Goal: Task Accomplishment & Management: Use online tool/utility

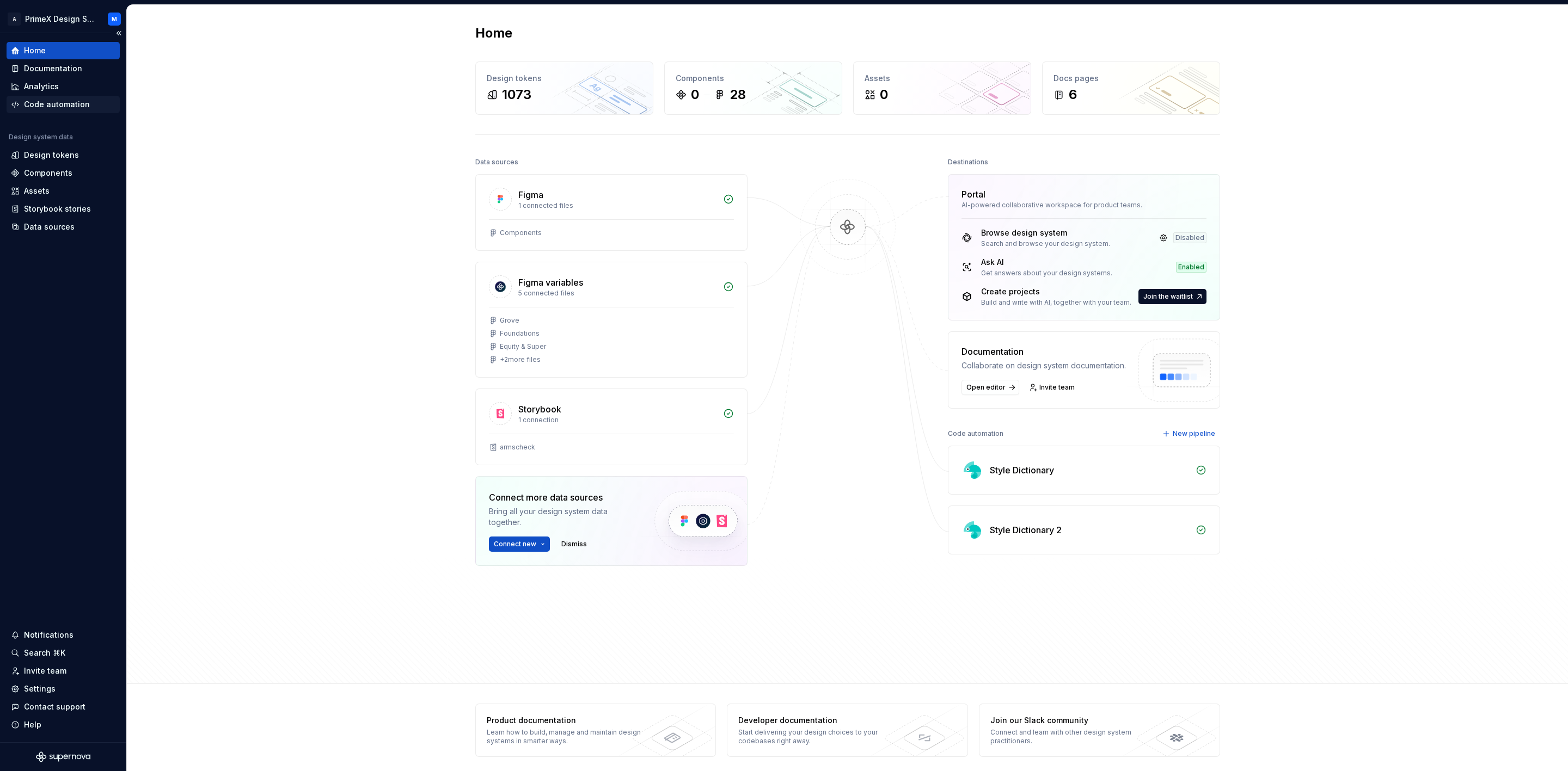
click at [52, 103] on div "Code automation" at bounding box center [57, 105] width 66 height 11
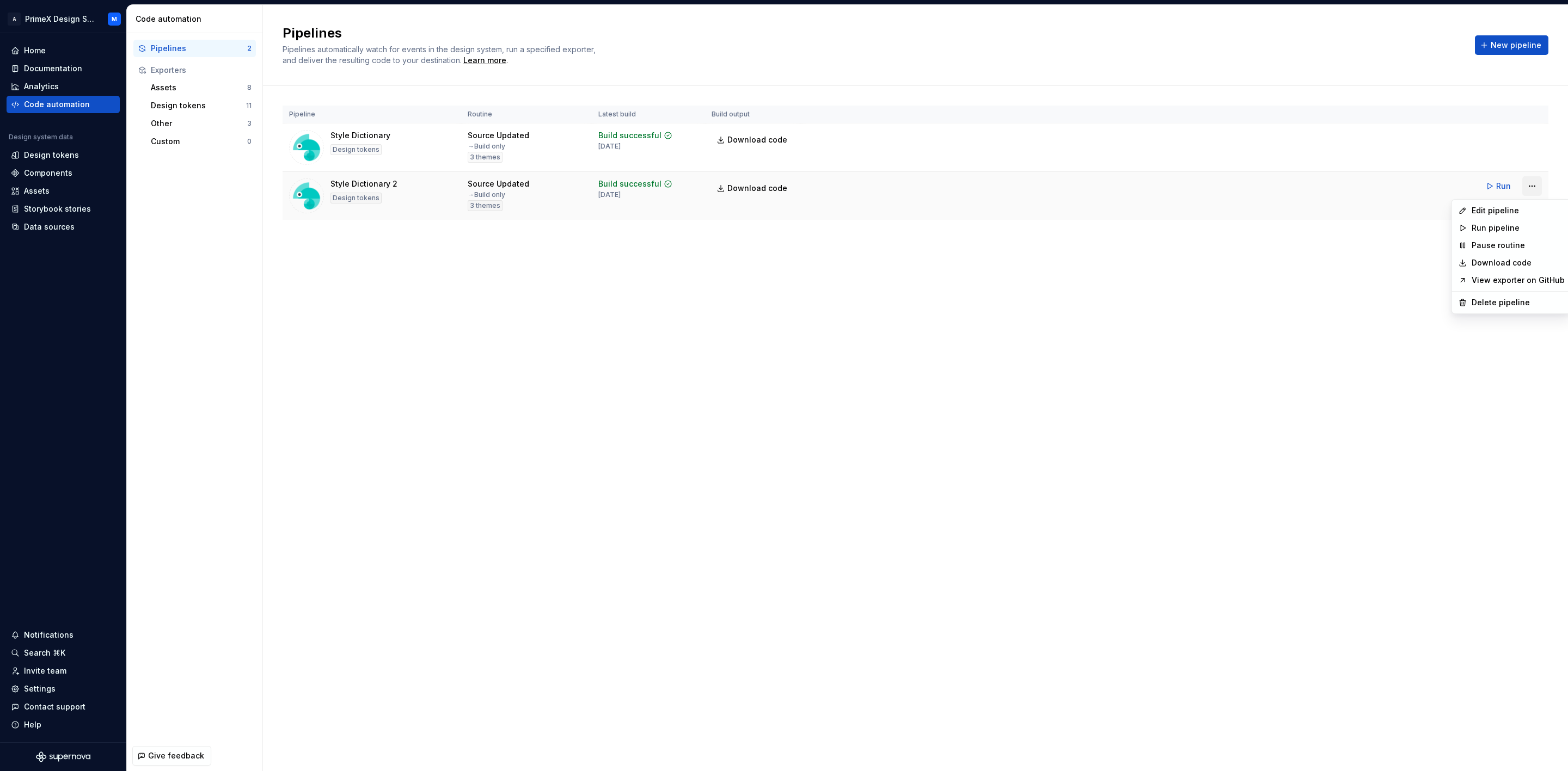
click at [1530, 183] on html "A PrimeX Design System M Home Documentation Analytics Code automation Design sy…" at bounding box center [784, 385] width 1568 height 771
click at [1507, 213] on div "Edit pipeline" at bounding box center [1518, 211] width 93 height 11
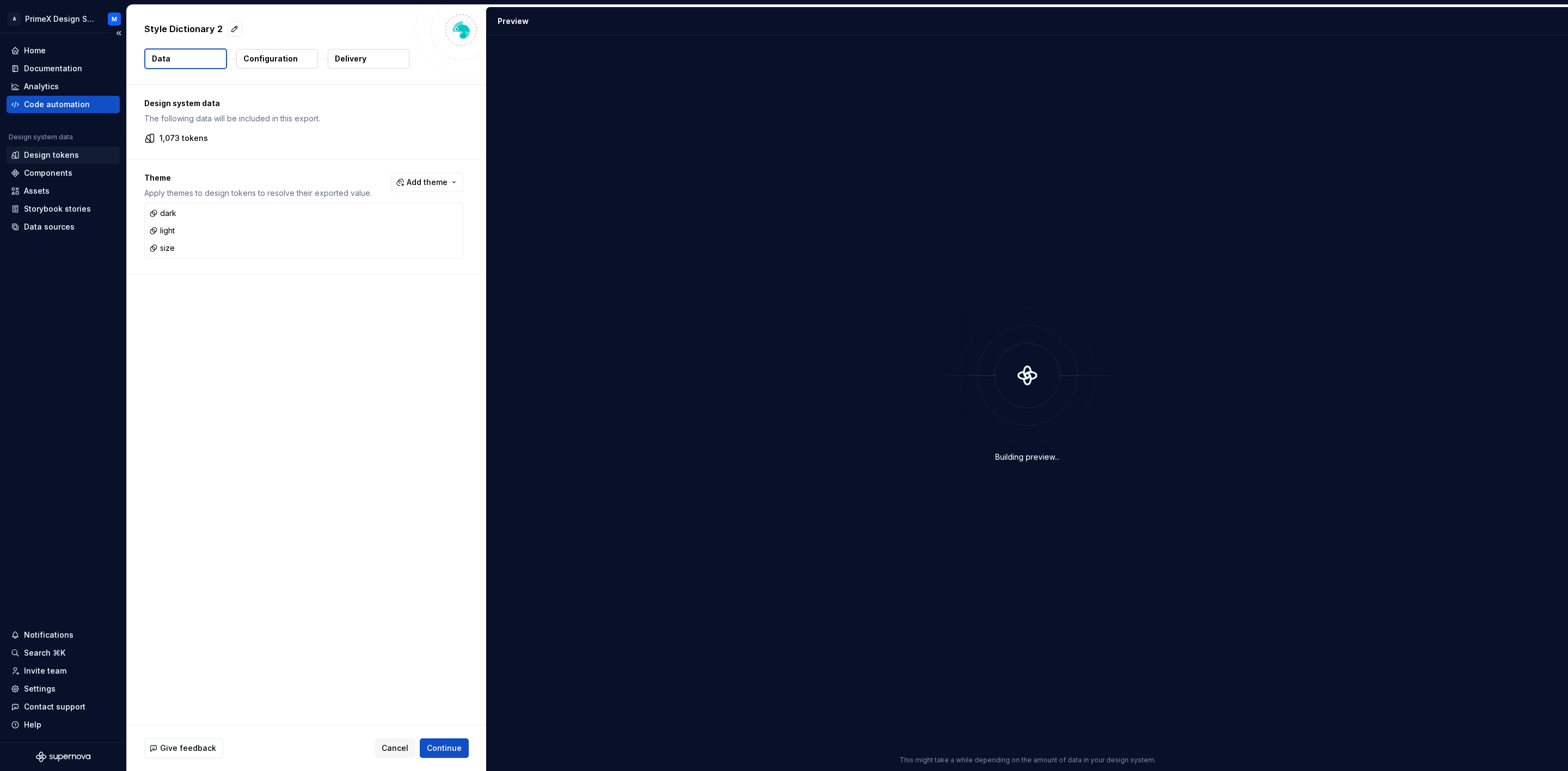
click at [65, 157] on div "Design tokens" at bounding box center [51, 155] width 55 height 11
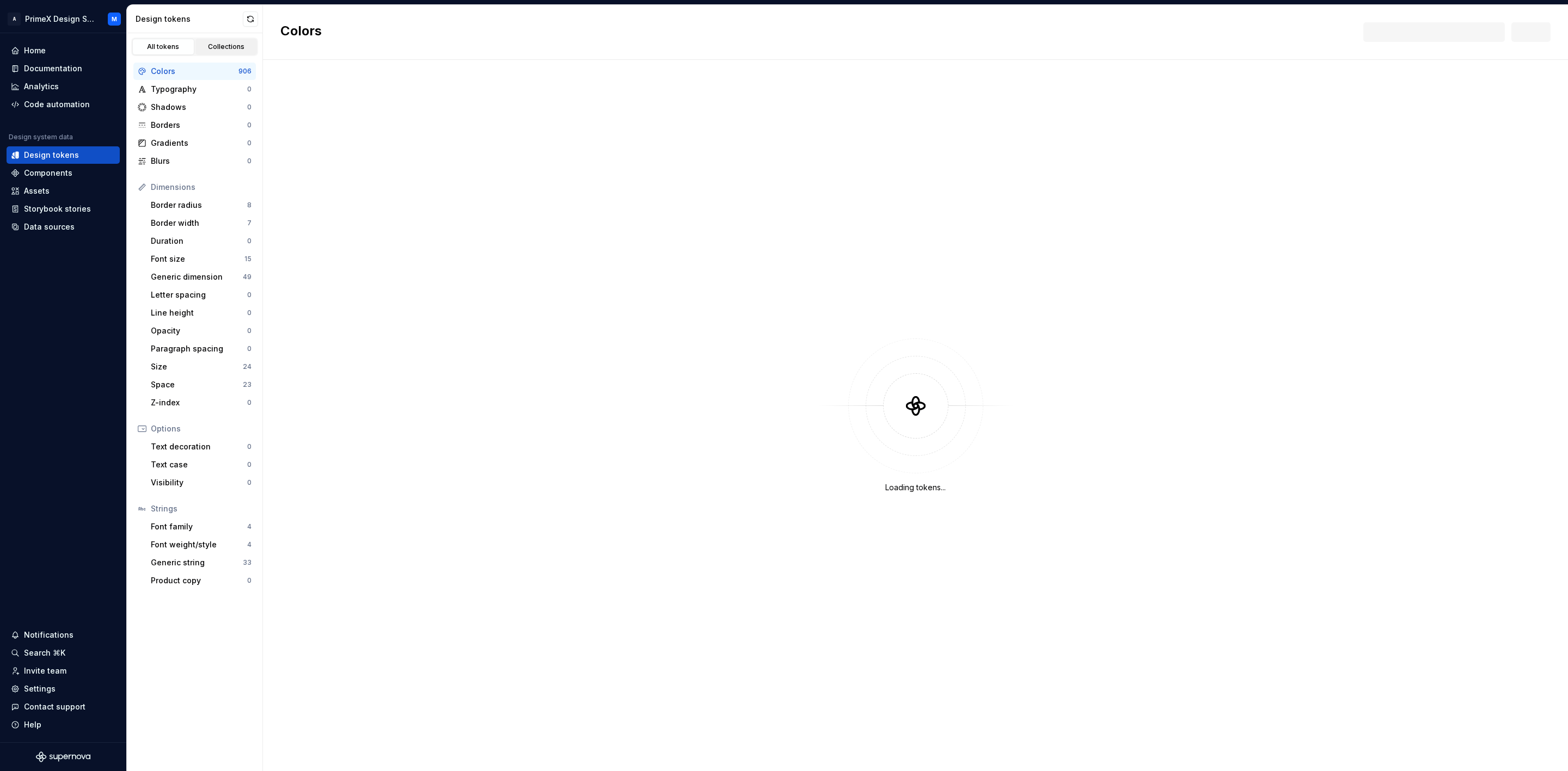
click at [211, 44] on div "Collections" at bounding box center [226, 47] width 54 height 9
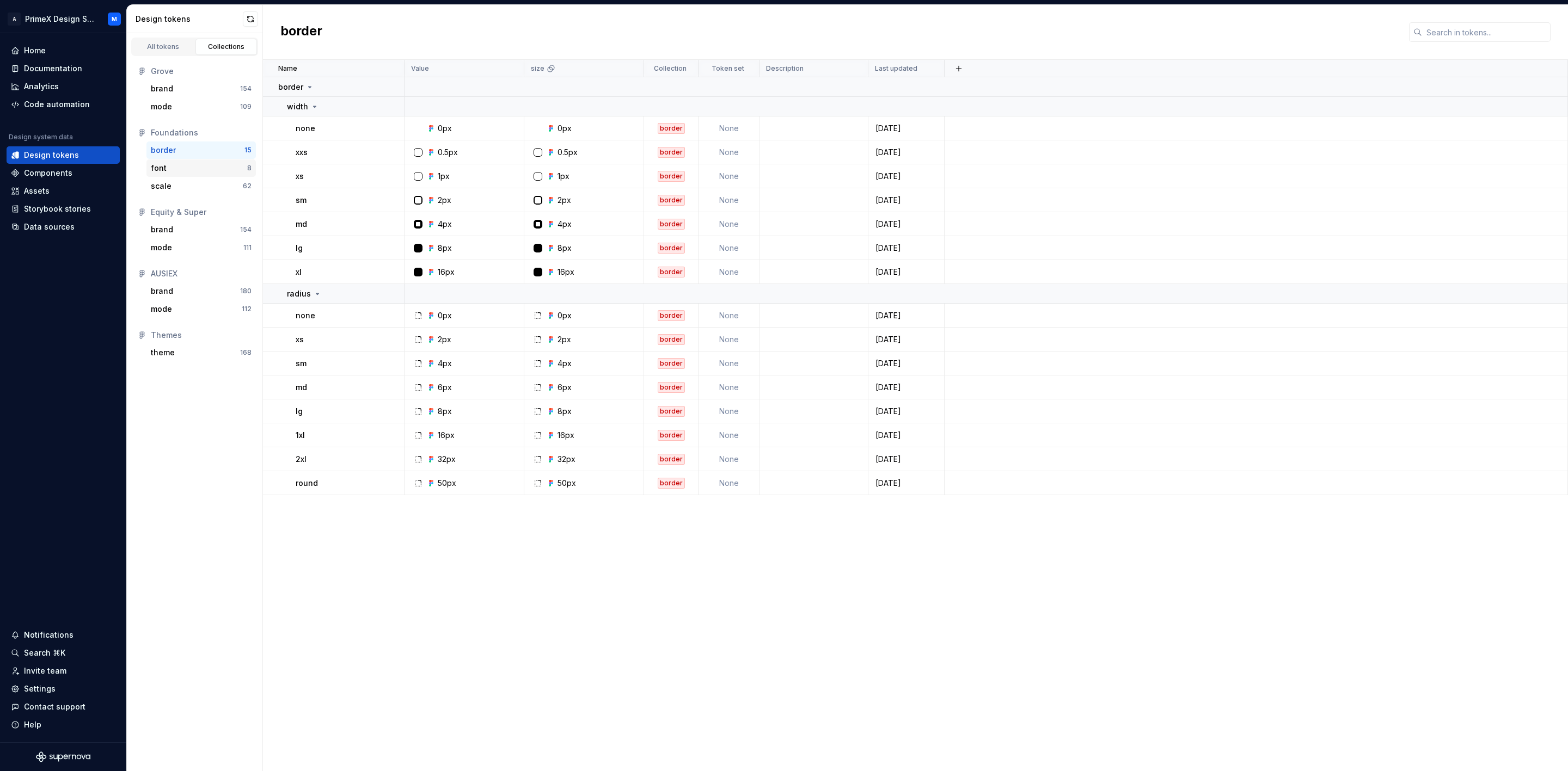
click at [181, 161] on div "font 8" at bounding box center [201, 168] width 110 height 18
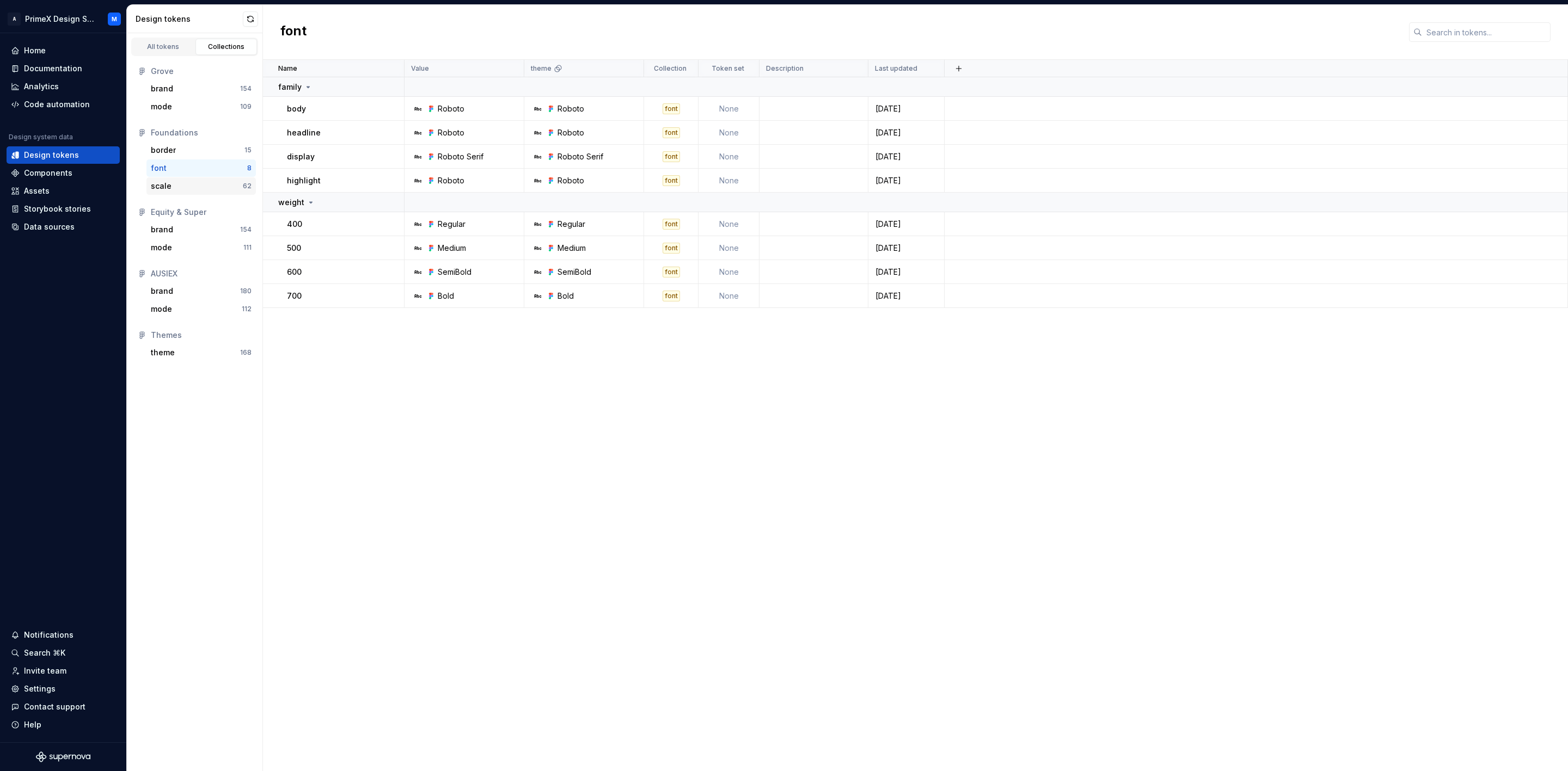
click at [178, 183] on div "scale" at bounding box center [197, 186] width 92 height 11
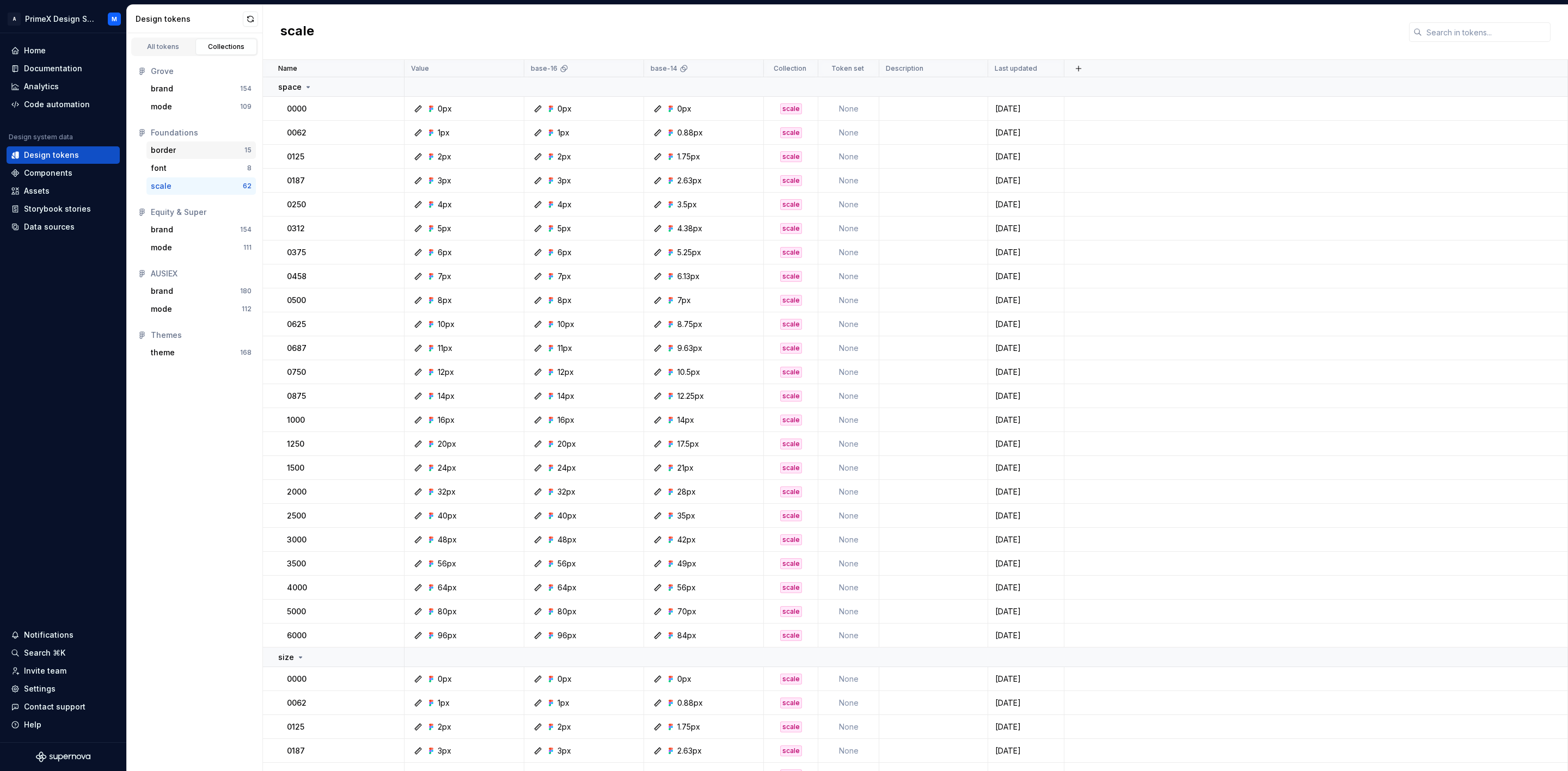
click at [184, 151] on div "border" at bounding box center [198, 150] width 94 height 11
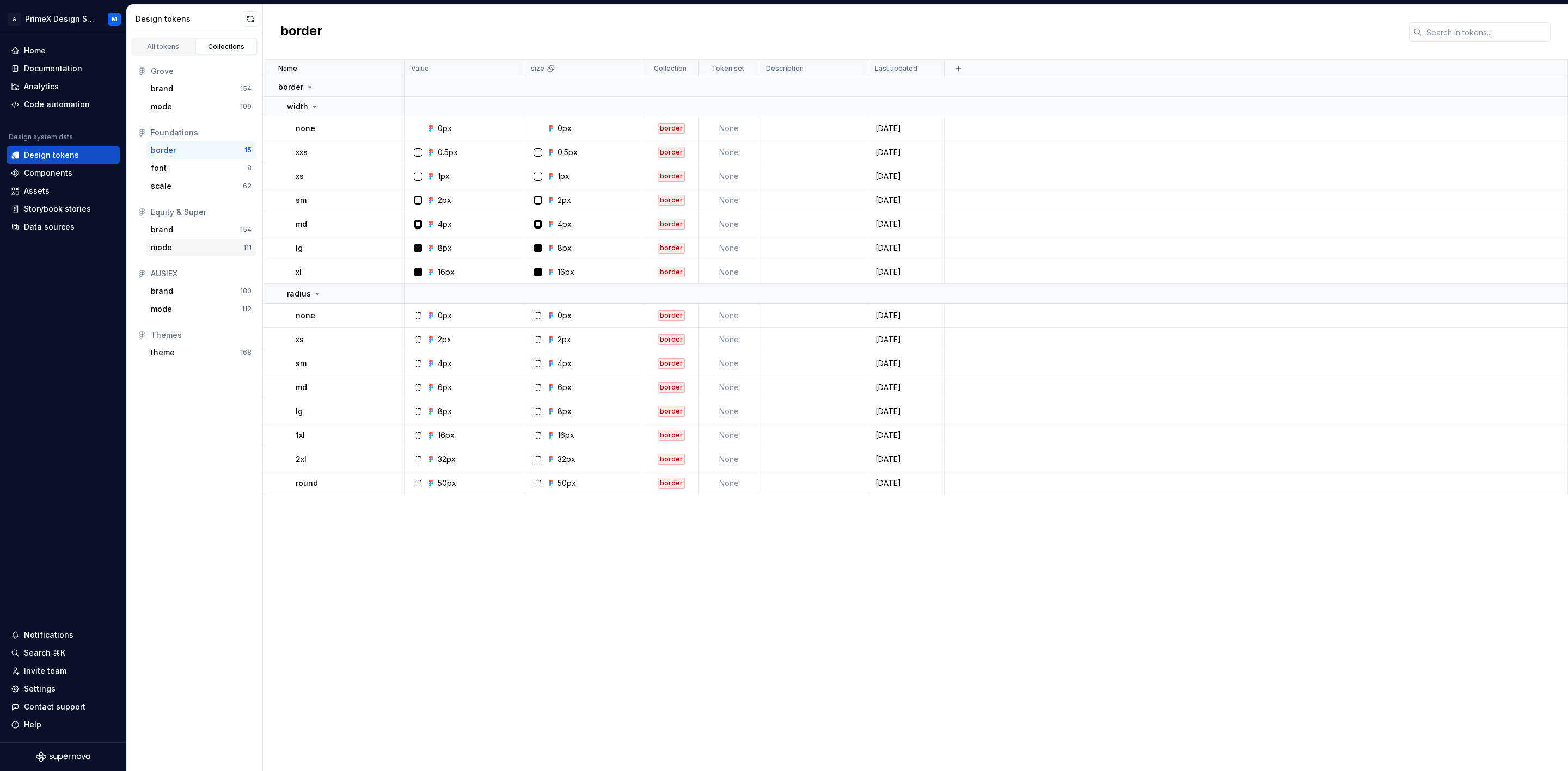
click at [168, 242] on div "mode 111" at bounding box center [201, 248] width 110 height 18
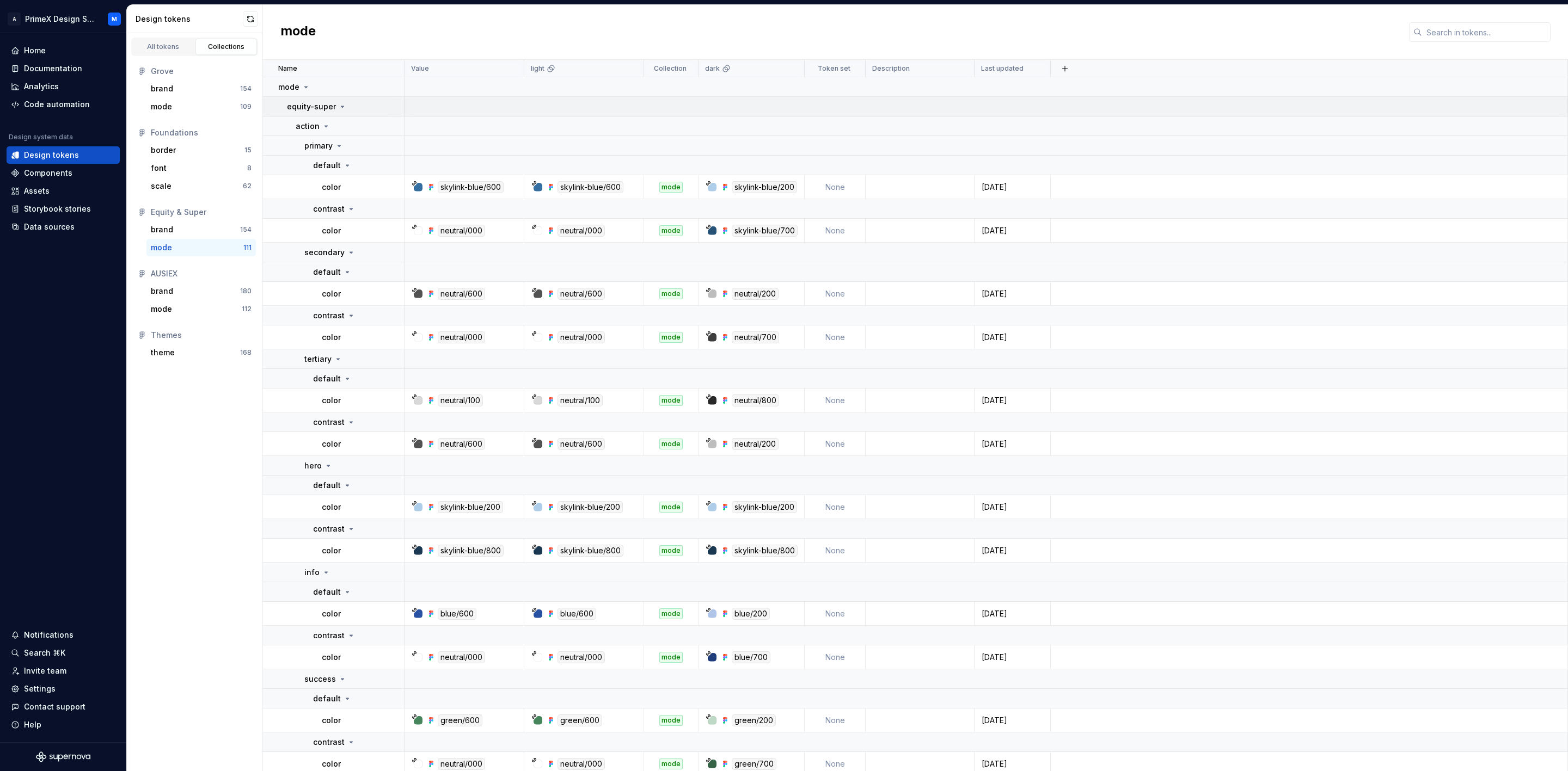
click at [338, 106] on icon at bounding box center [342, 106] width 9 height 9
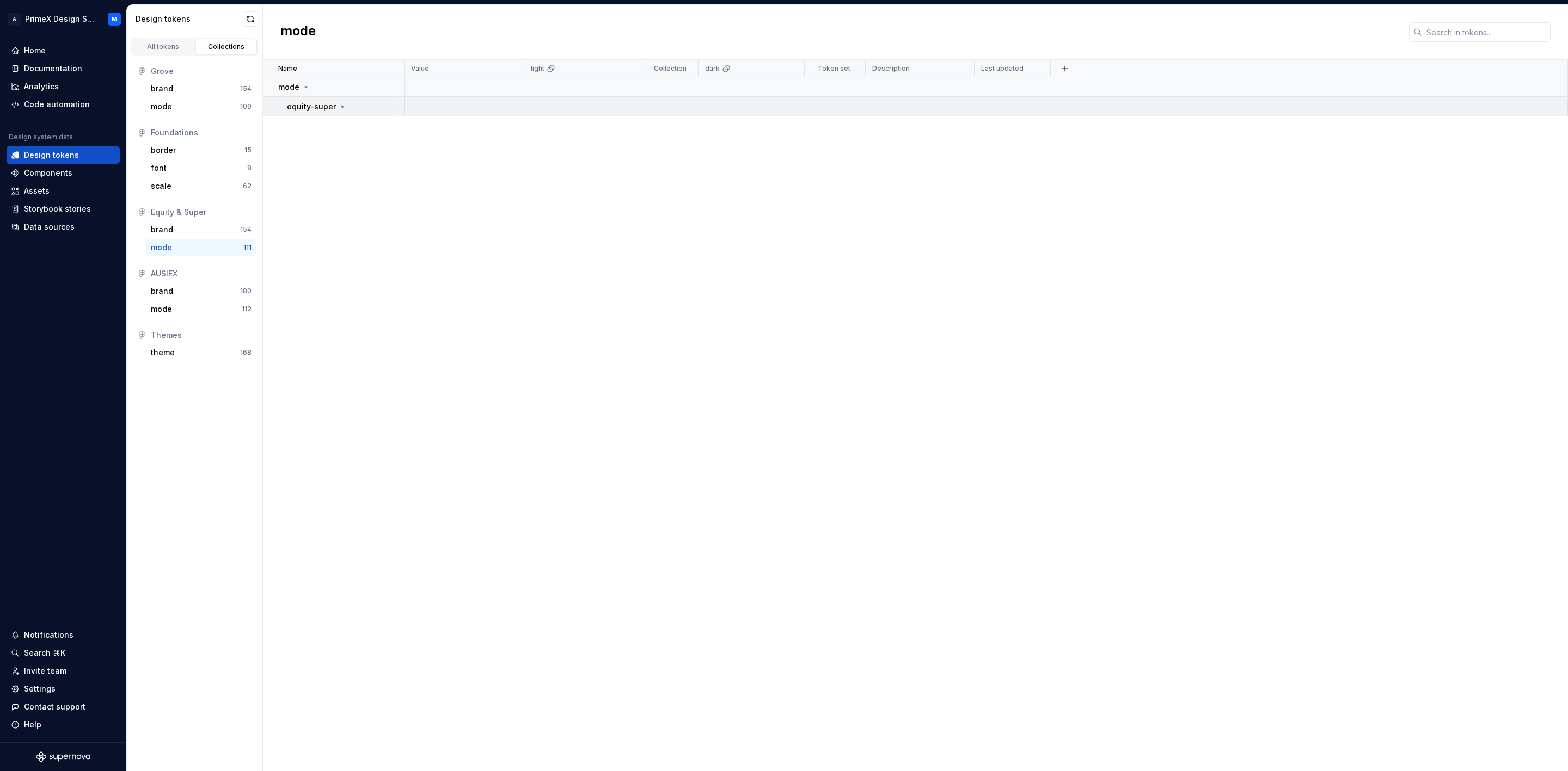
click at [338, 106] on icon at bounding box center [342, 106] width 9 height 9
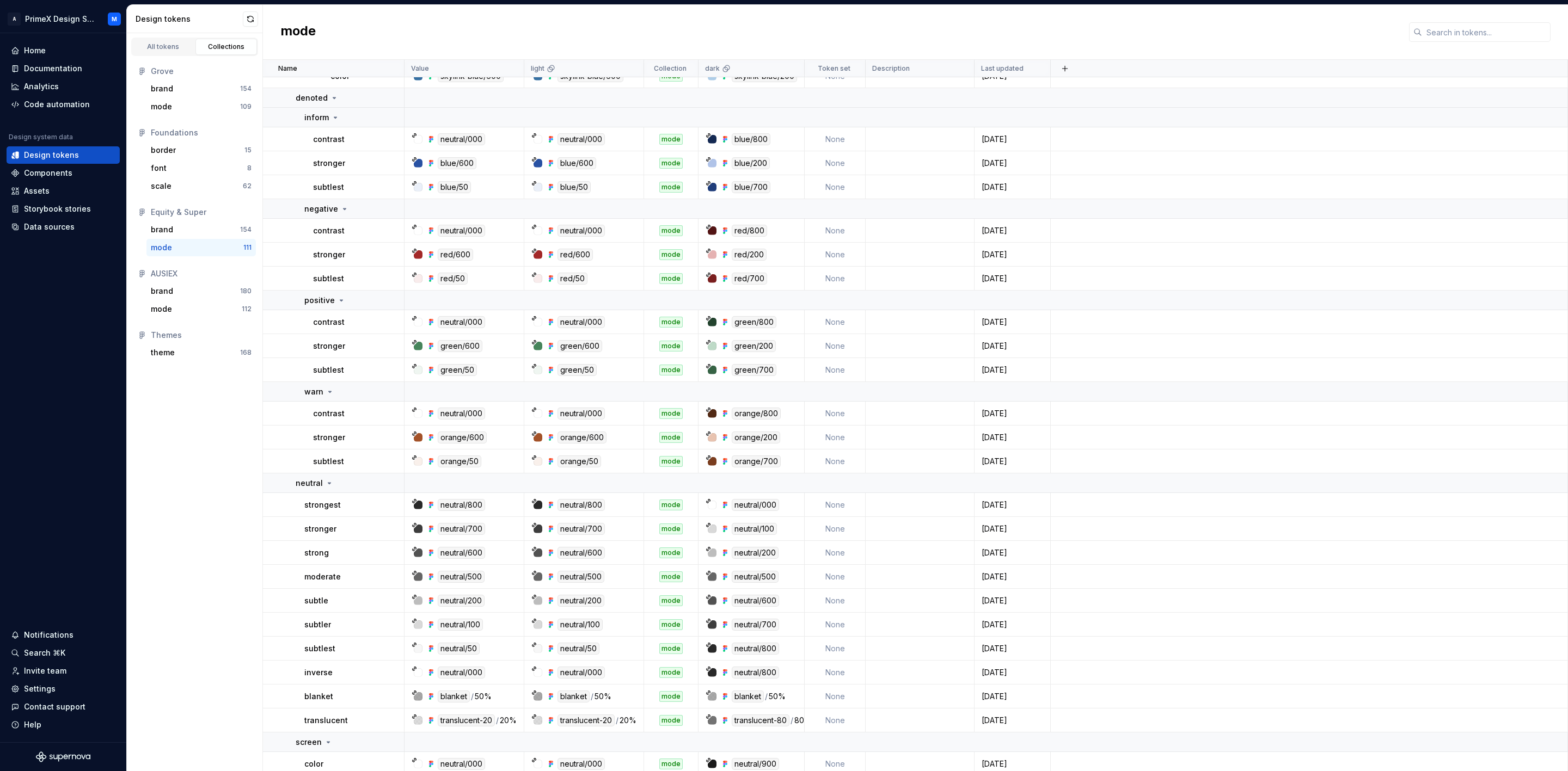
scroll to position [3434, 0]
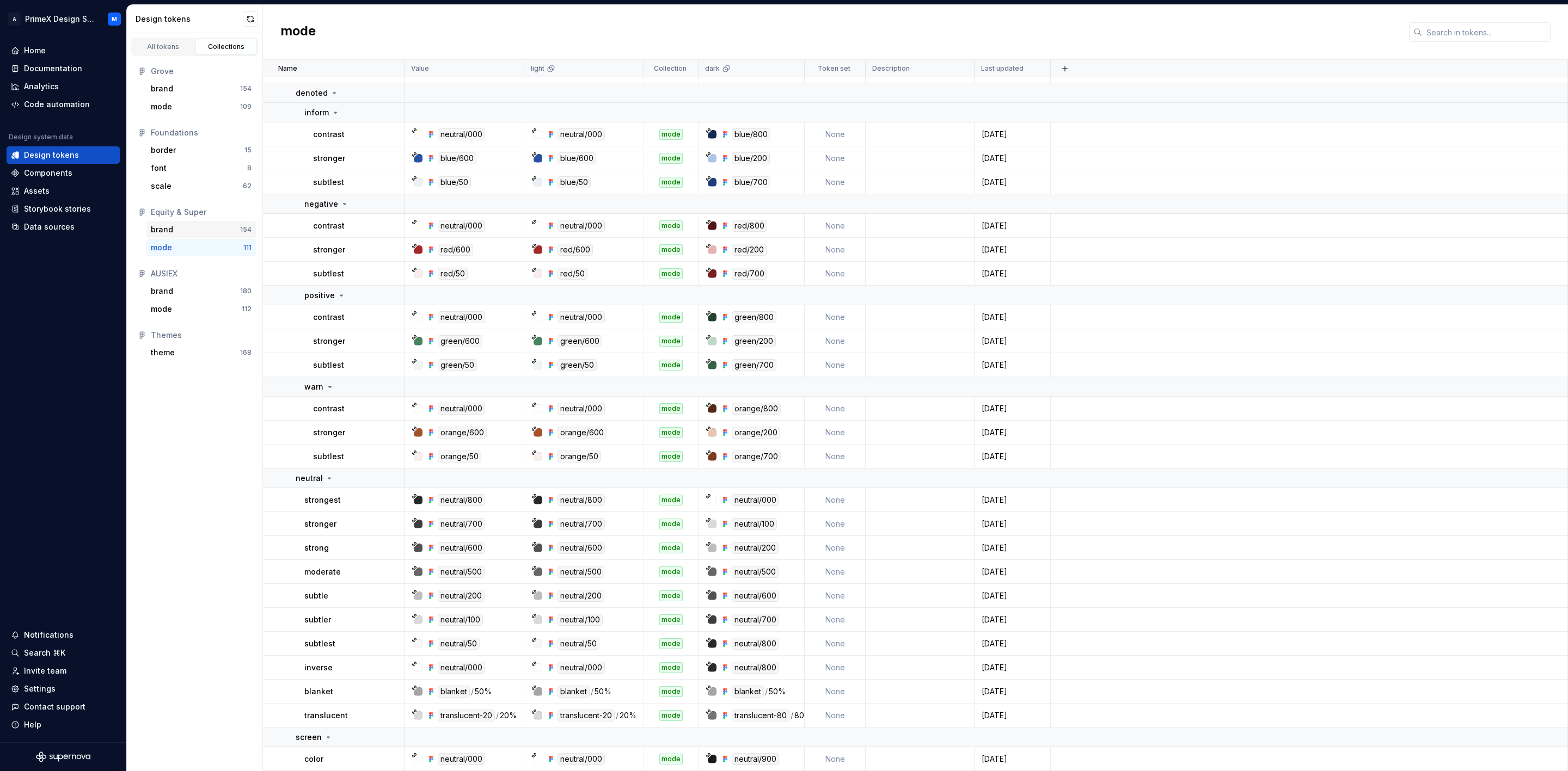
click at [203, 227] on div "brand" at bounding box center [195, 230] width 89 height 11
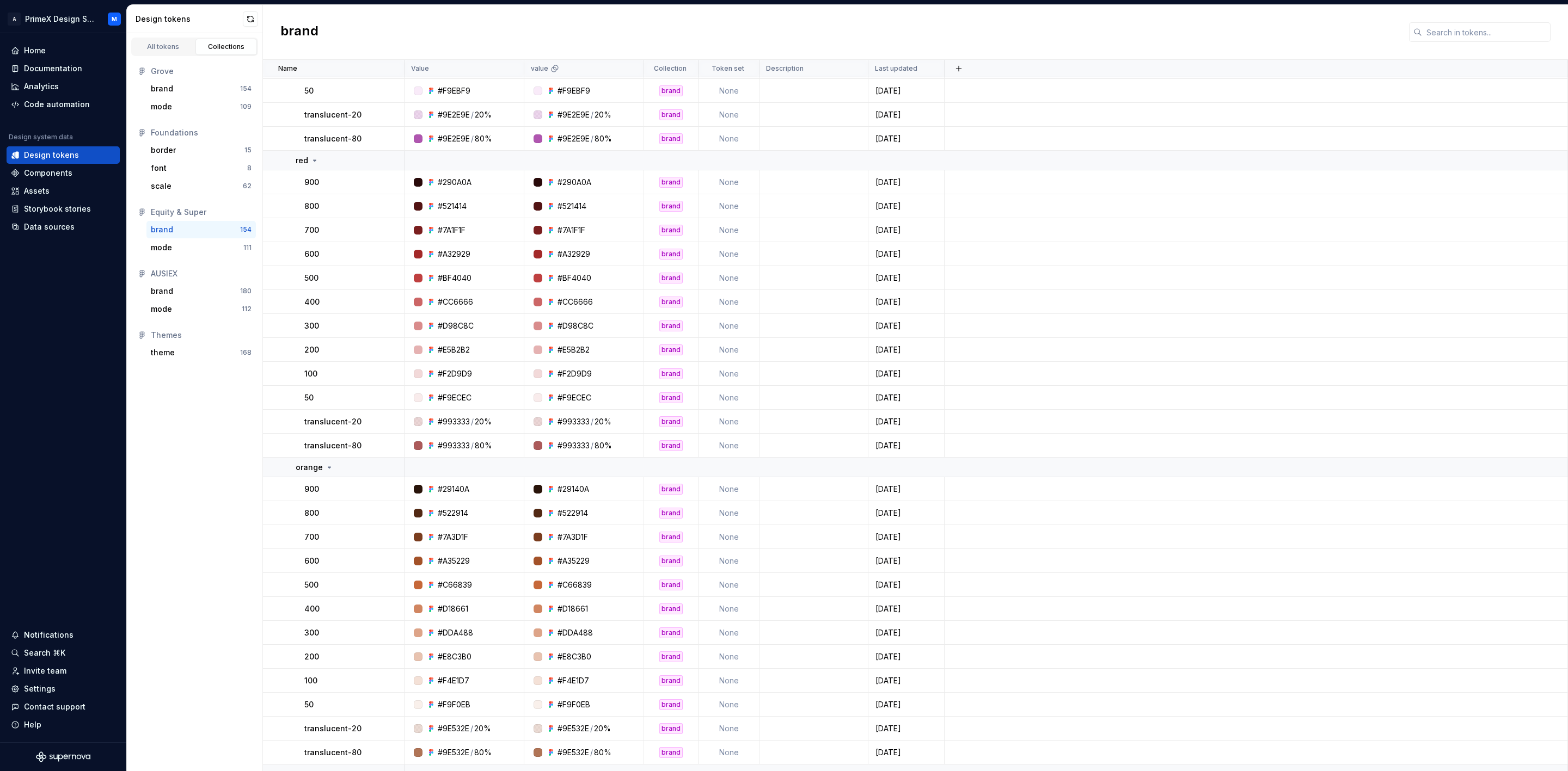
scroll to position [3327, 0]
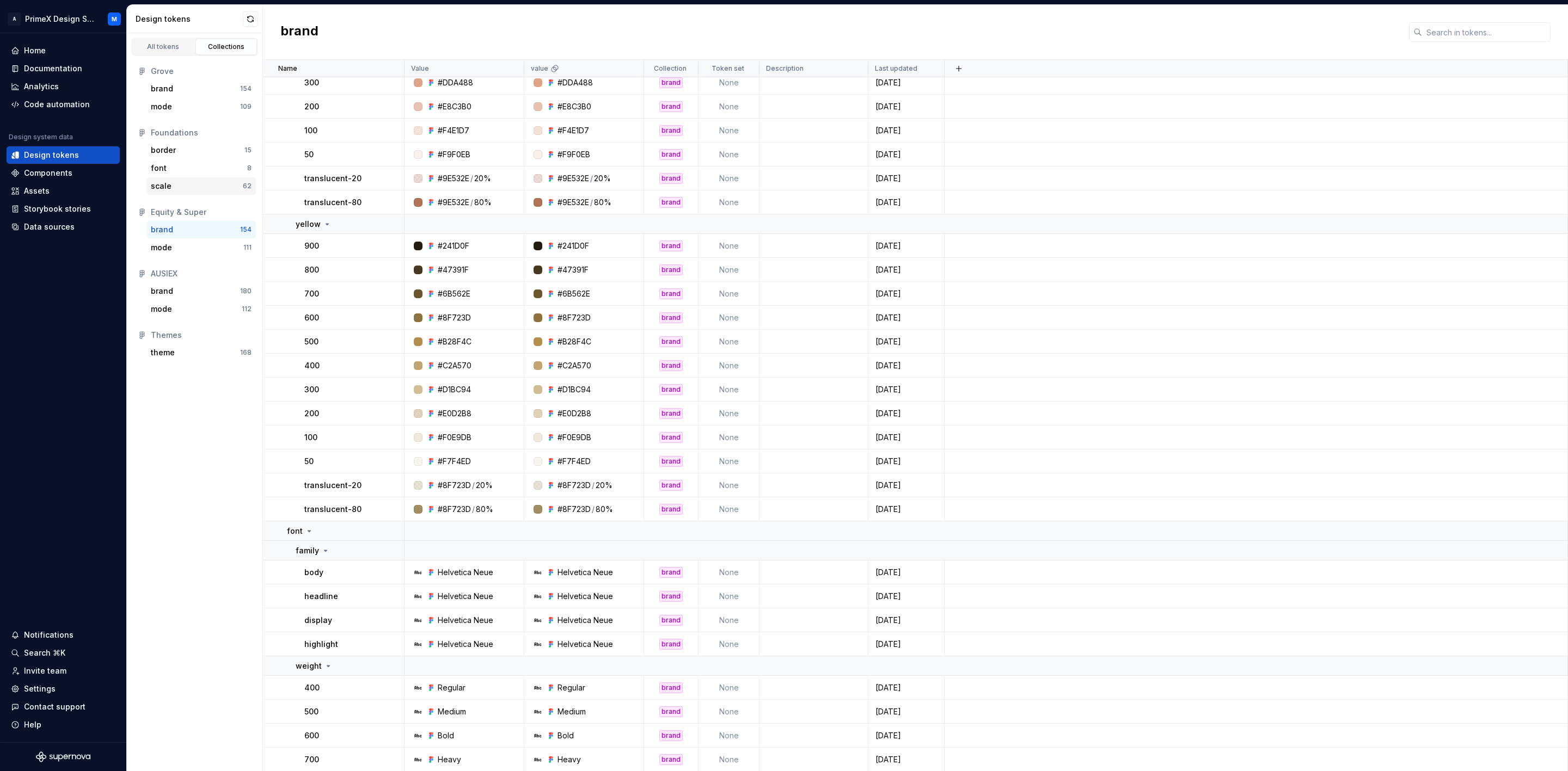
click at [186, 183] on div "scale" at bounding box center [197, 186] width 92 height 11
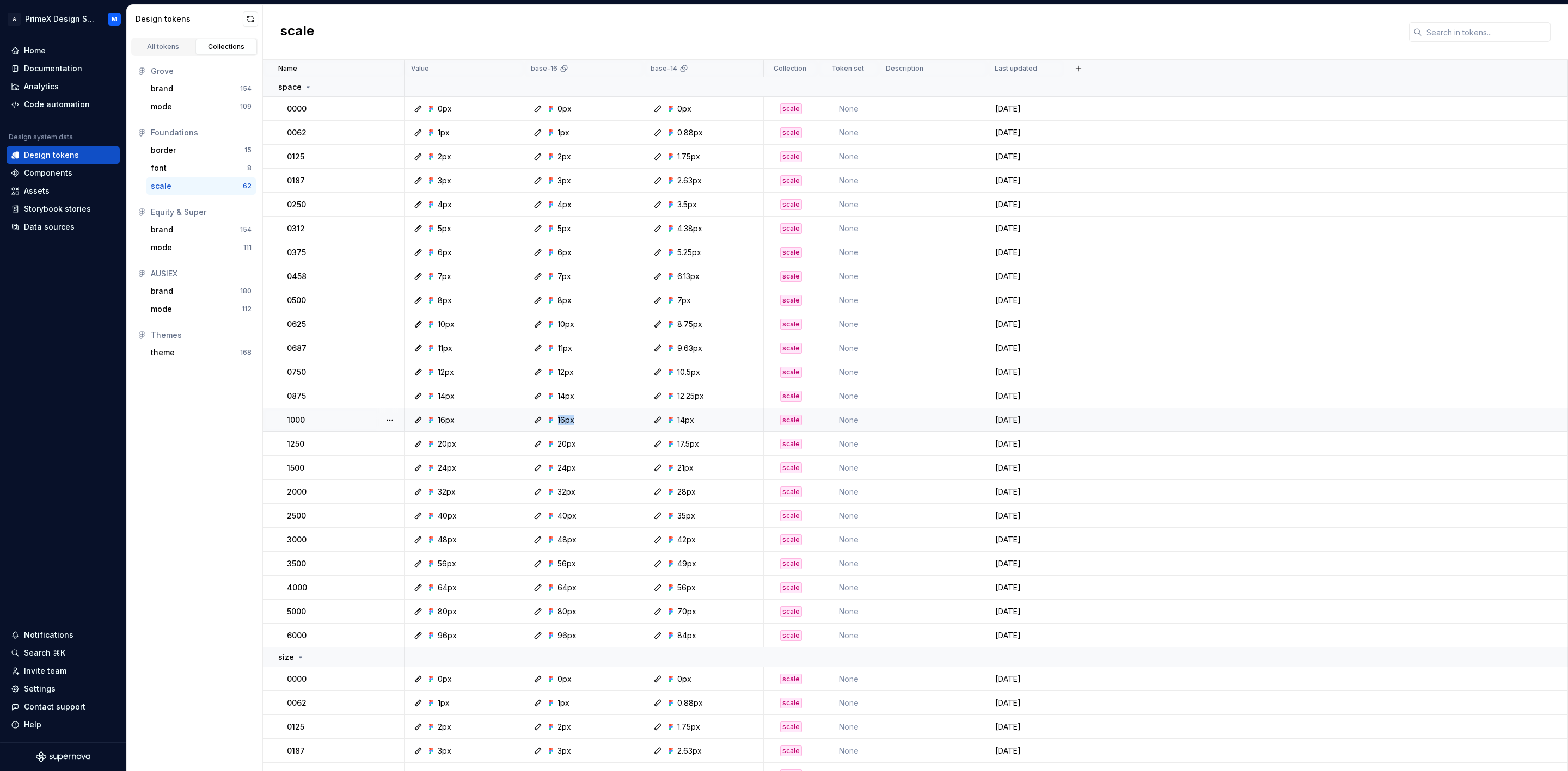
drag, startPoint x: 592, startPoint y: 420, endPoint x: 530, endPoint y: 420, distance: 62.0
click at [530, 420] on div "16px" at bounding box center [584, 420] width 118 height 11
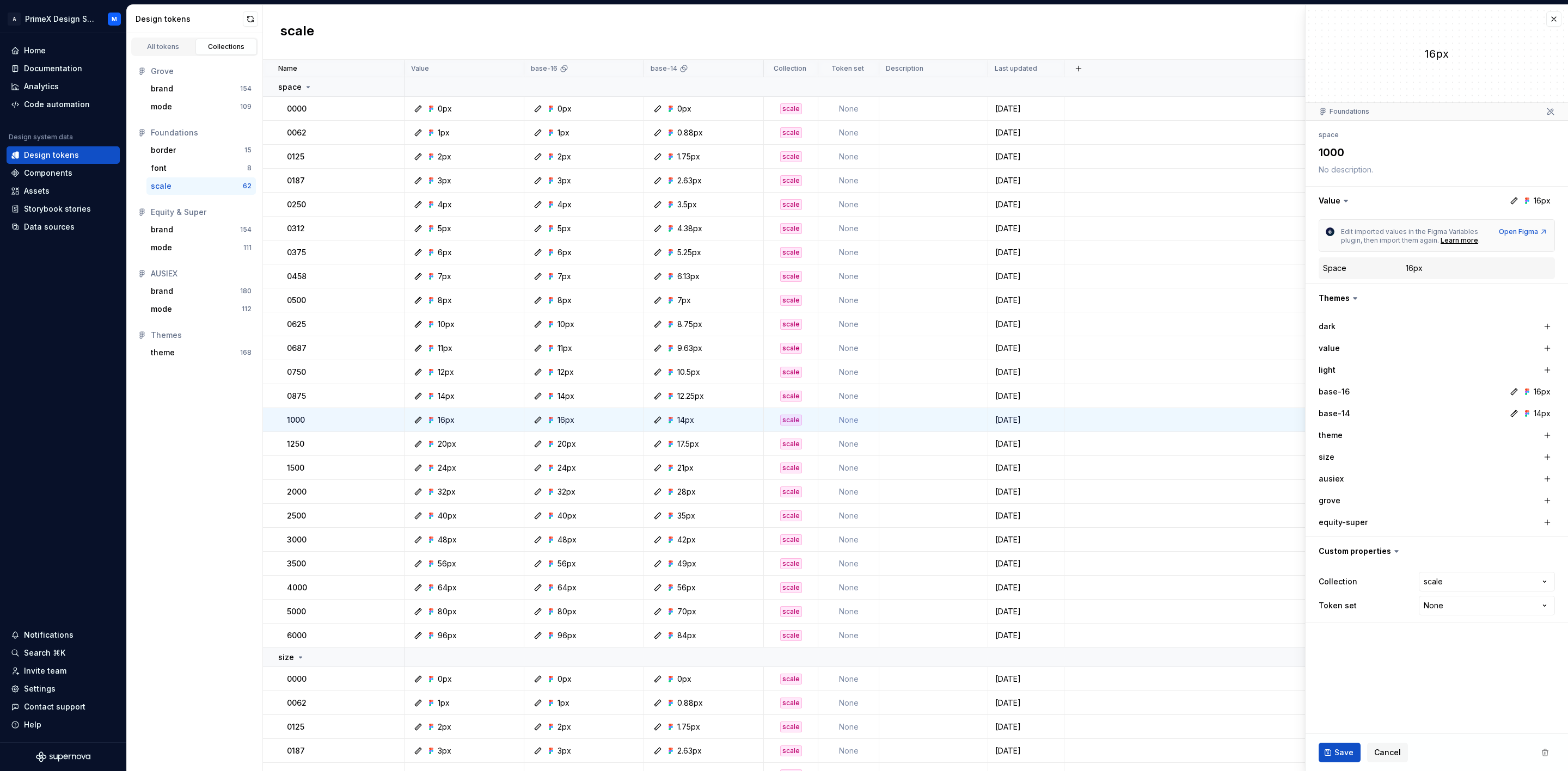
type textarea "*"
click at [44, 103] on div "Code automation" at bounding box center [57, 105] width 66 height 11
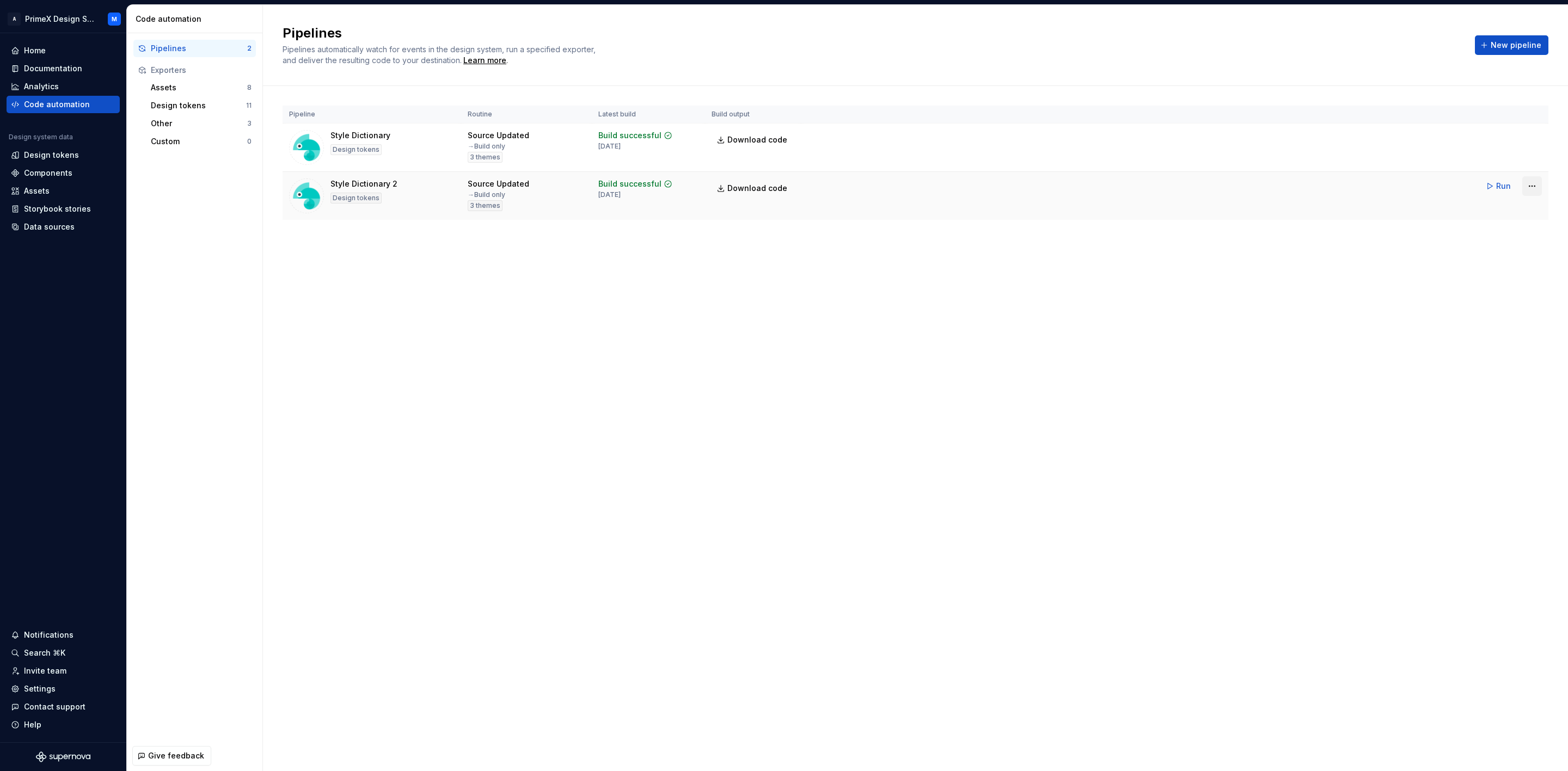
click at [1528, 188] on html "A PrimeX Design System M Home Documentation Analytics Code automation Design sy…" at bounding box center [784, 385] width 1568 height 771
click at [1504, 212] on div "Edit pipeline" at bounding box center [1518, 211] width 93 height 11
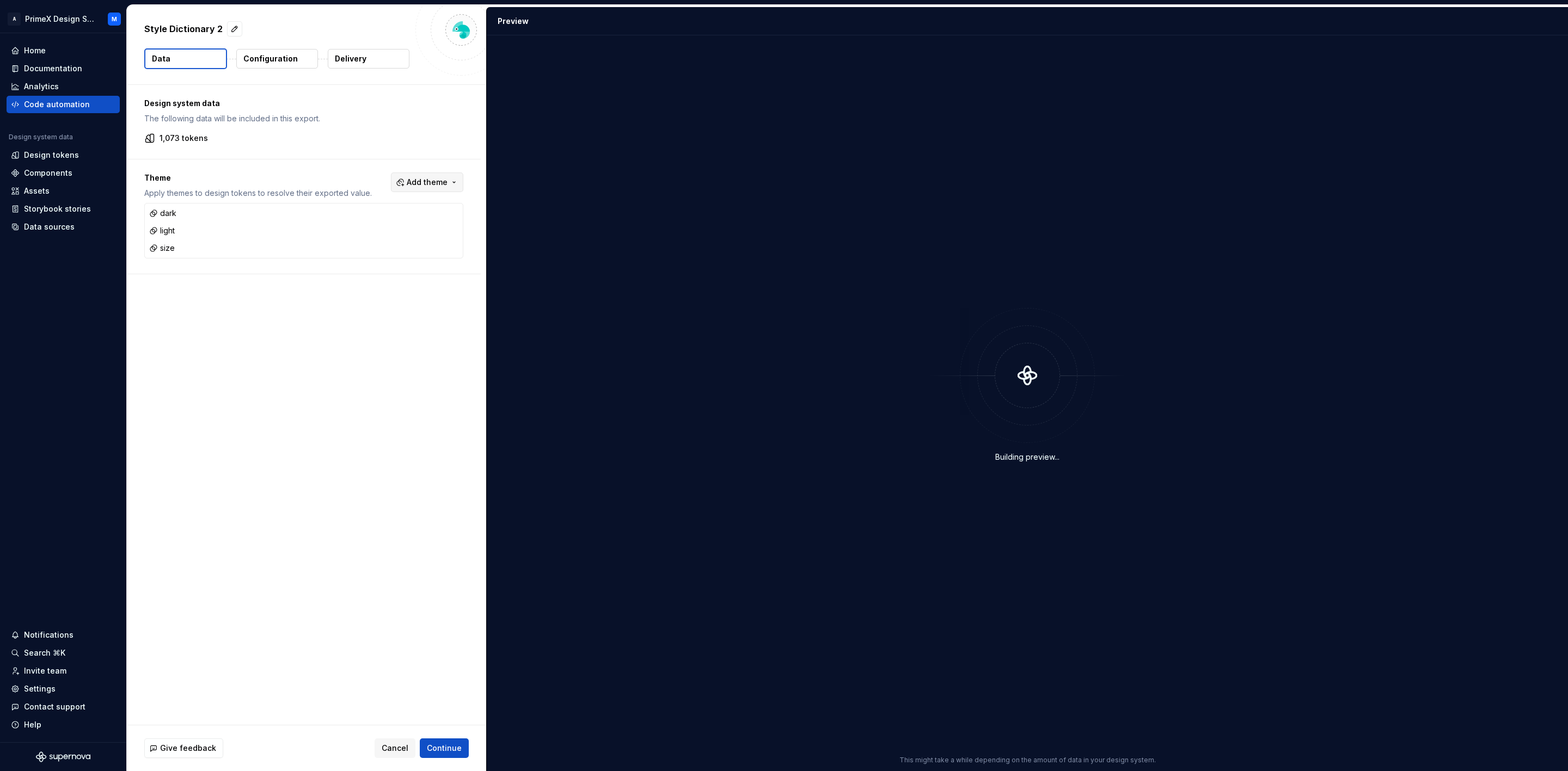
click at [415, 182] on span "Add theme" at bounding box center [427, 183] width 41 height 11
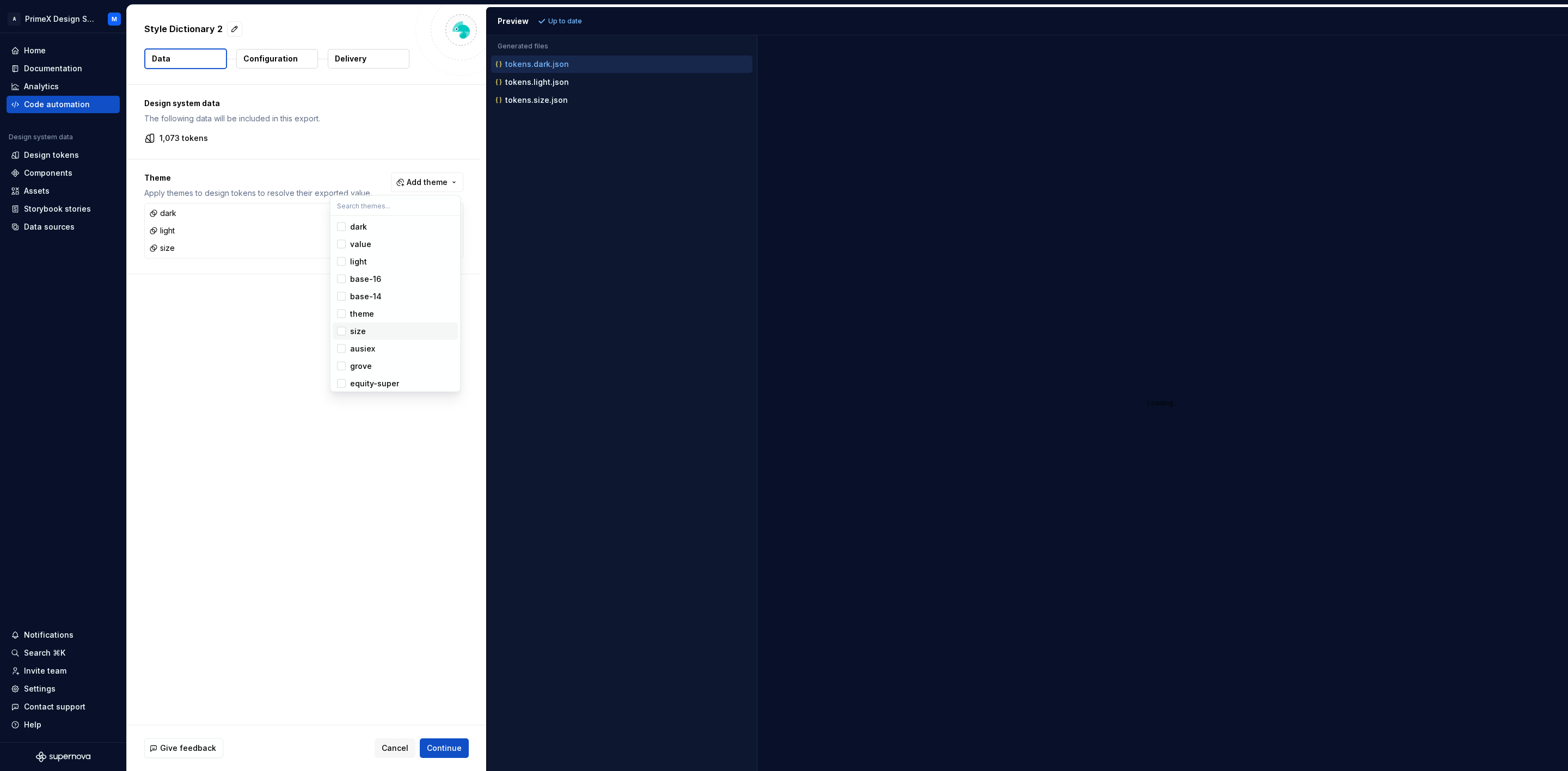
click at [338, 330] on div "Suggestions" at bounding box center [341, 332] width 9 height 9
click at [341, 279] on div "Suggestions" at bounding box center [341, 279] width 9 height 9
click at [341, 301] on div "Suggestions" at bounding box center [341, 296] width 9 height 9
click at [255, 302] on html "A PrimeX Design System M Home Documentation Analytics Code automation Design sy…" at bounding box center [784, 385] width 1568 height 771
click at [279, 54] on p "Configuration" at bounding box center [270, 59] width 54 height 11
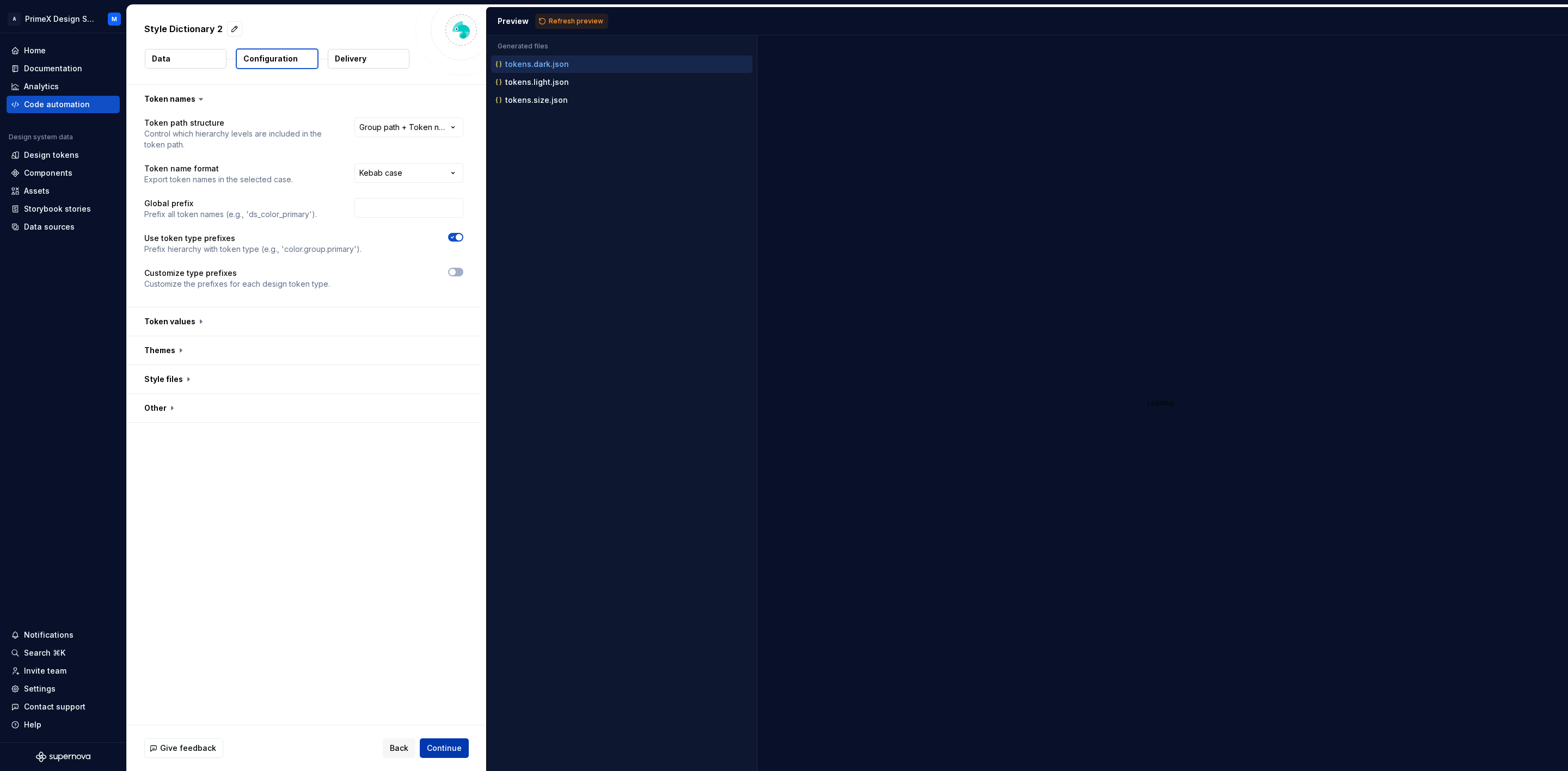
click at [461, 748] on span "Continue" at bounding box center [444, 748] width 35 height 11
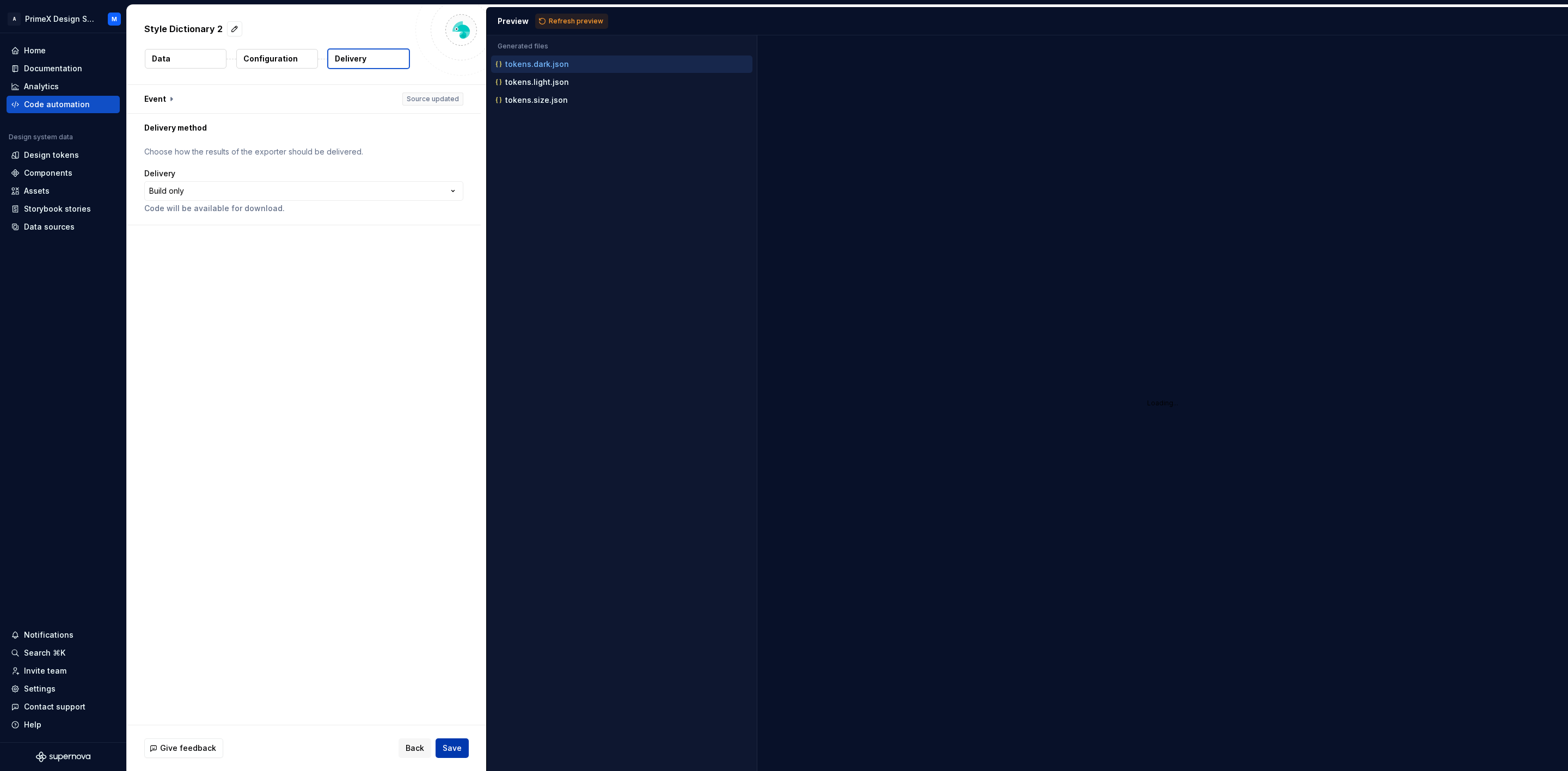
click at [460, 752] on span "Save" at bounding box center [452, 748] width 19 height 11
click at [573, 18] on span "Refresh preview" at bounding box center [576, 21] width 54 height 9
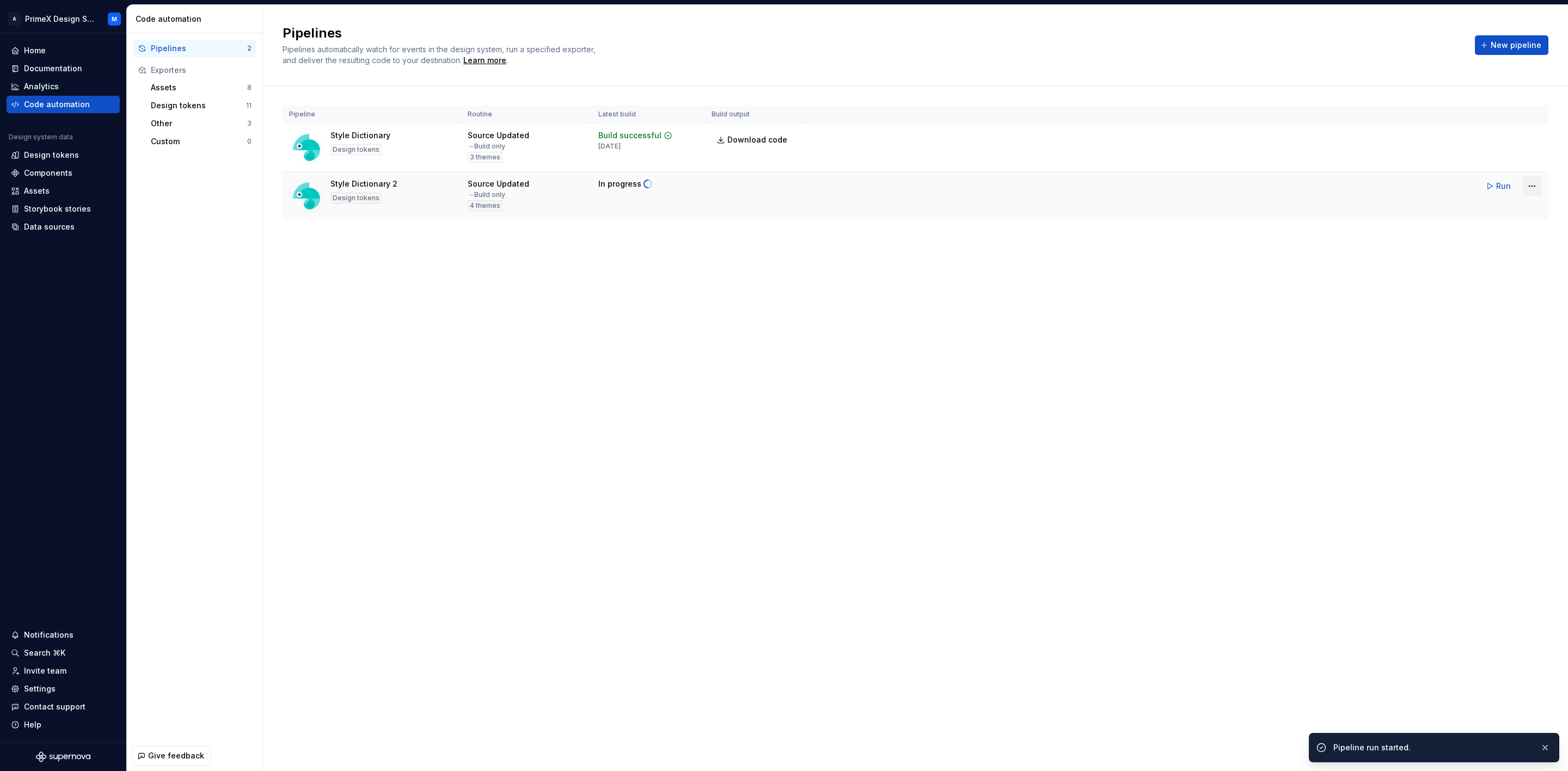
click at [1529, 188] on html "A PrimeX Design System M Home Documentation Analytics Code automation Design sy…" at bounding box center [784, 385] width 1568 height 771
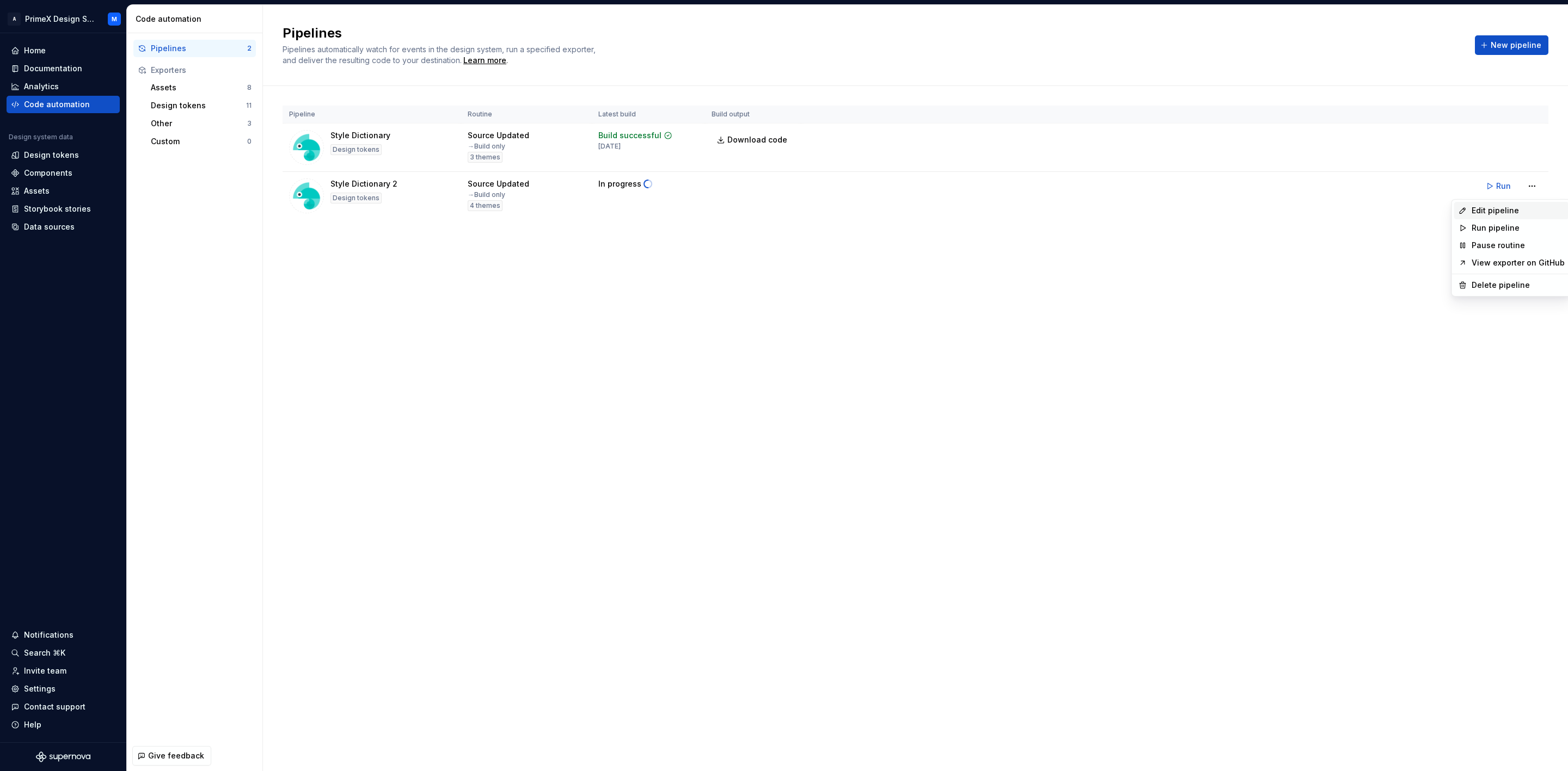
click at [1496, 216] on div "Edit pipeline" at bounding box center [1511, 211] width 115 height 18
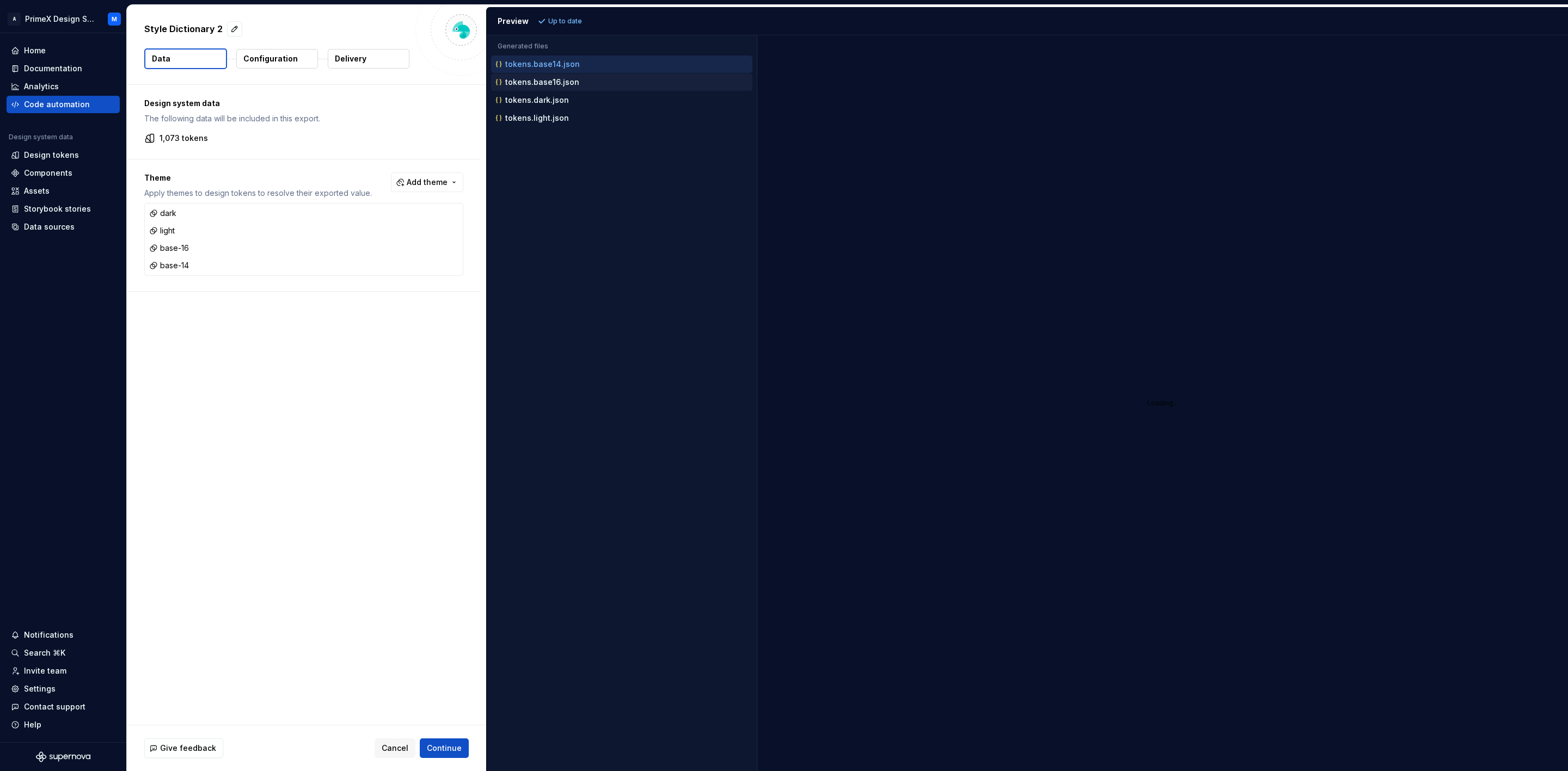
click at [579, 77] on button "tokens.base16.json" at bounding box center [621, 82] width 261 height 12
click at [586, 63] on div "tokens.base14.json" at bounding box center [623, 65] width 259 height 11
click at [93, 108] on div "Code automation" at bounding box center [63, 105] width 105 height 11
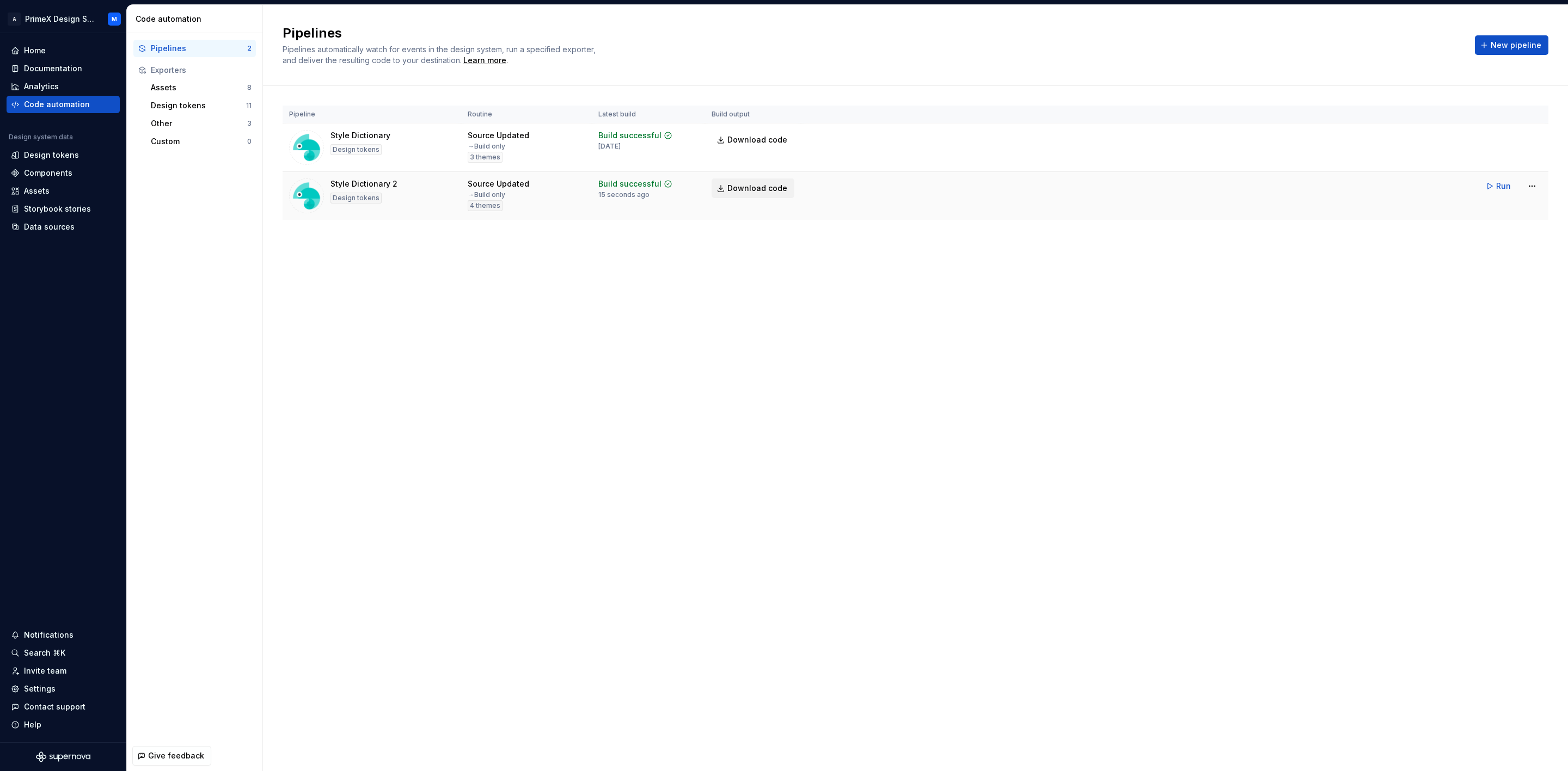
click at [749, 188] on span "Download code" at bounding box center [757, 189] width 60 height 11
